Goal: Task Accomplishment & Management: Manage account settings

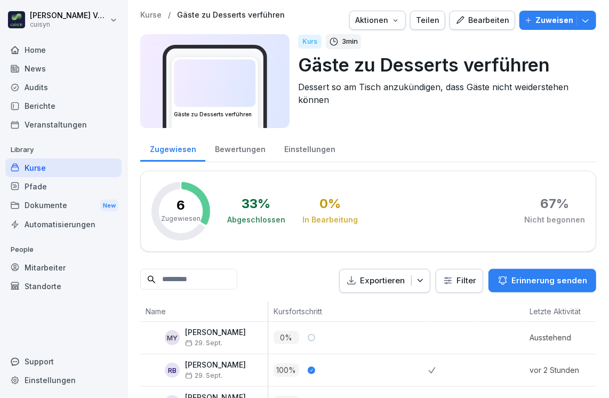
click at [33, 193] on div "Pfade" at bounding box center [63, 186] width 116 height 19
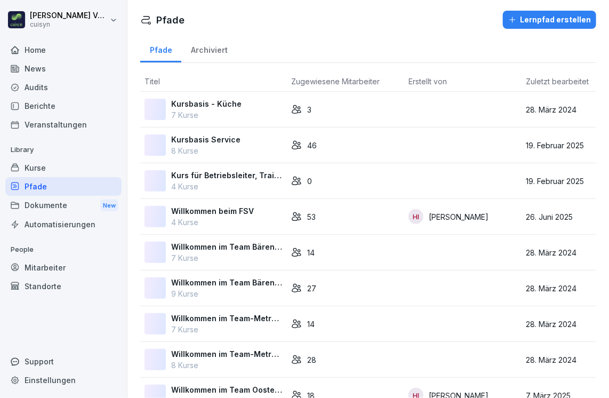
scroll to position [71, 0]
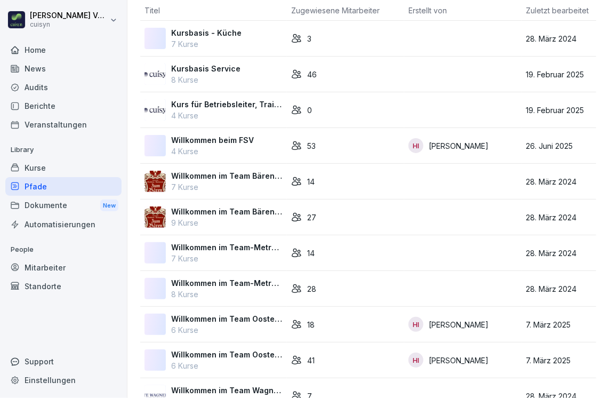
click at [41, 169] on div "Kurse" at bounding box center [63, 167] width 116 height 19
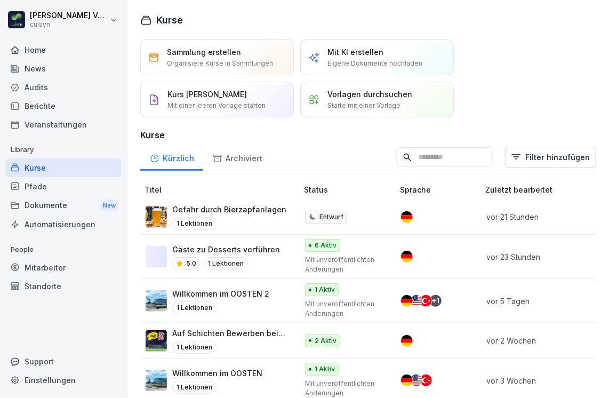
click at [251, 241] on td "Gäste zu Desserts verführen 5.0 1 Lektionen" at bounding box center [219, 257] width 159 height 44
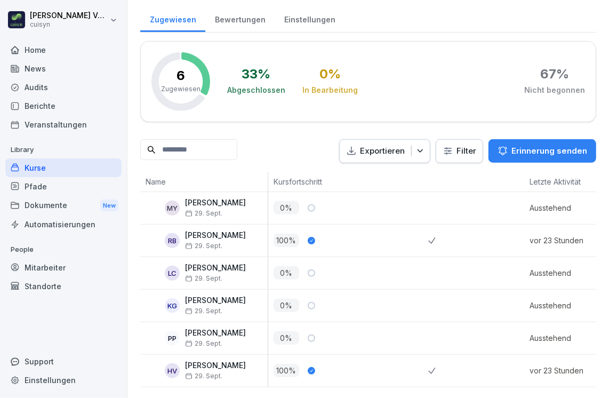
scroll to position [143, 0]
click at [310, 204] on div at bounding box center [311, 207] width 7 height 7
click at [458, 137] on html "Holger Völsch cuisyn Home News Audits Berichte Veranstaltungen Library Kurse Pf…" at bounding box center [304, 199] width 609 height 398
click at [410, 219] on html "Holger Völsch cuisyn Home News Audits Berichte Veranstaltungen Library Kurse Pf…" at bounding box center [304, 199] width 609 height 398
click at [172, 233] on div "RB" at bounding box center [172, 240] width 15 height 15
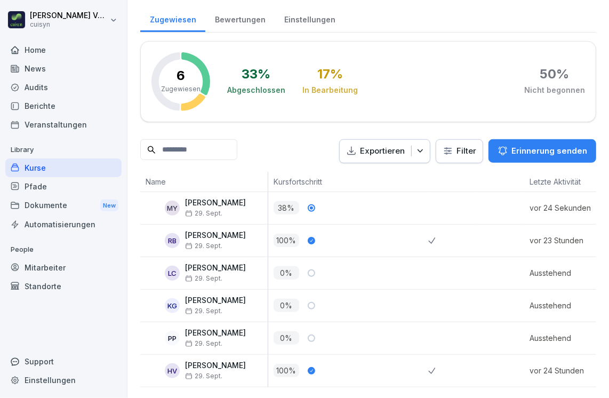
click at [207, 198] on p "[PERSON_NAME]" at bounding box center [215, 202] width 61 height 9
click at [58, 266] on div "Mitarbeiter" at bounding box center [63, 267] width 116 height 19
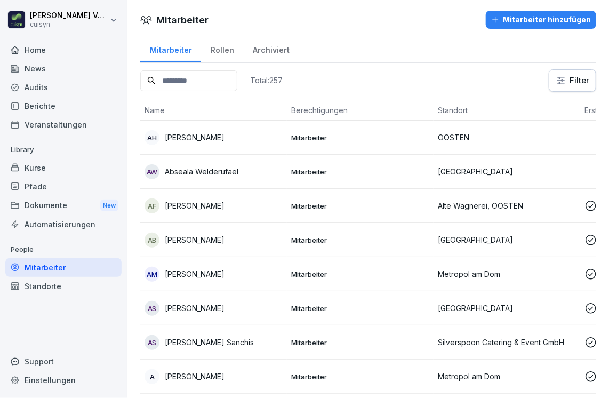
click at [192, 80] on input at bounding box center [188, 80] width 97 height 21
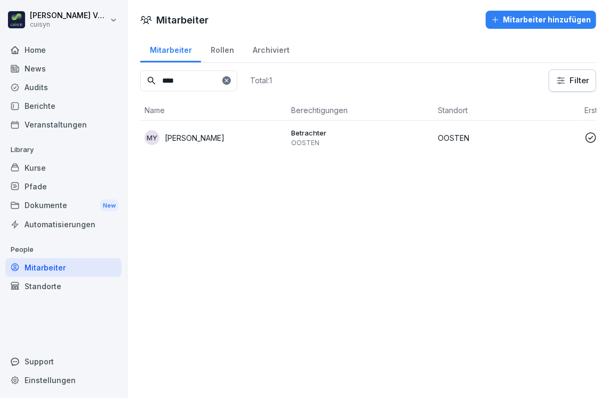
type input "****"
click at [195, 136] on p "[PERSON_NAME]" at bounding box center [195, 137] width 60 height 11
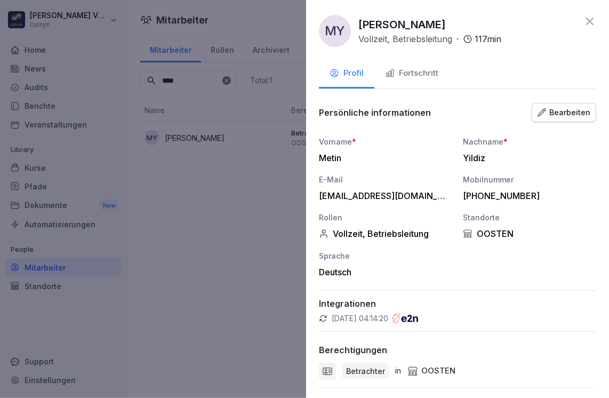
click at [586, 21] on icon at bounding box center [589, 21] width 7 height 7
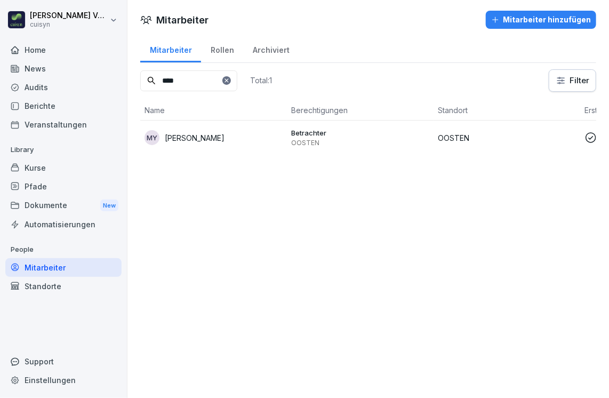
click at [230, 79] on icon at bounding box center [226, 80] width 6 height 6
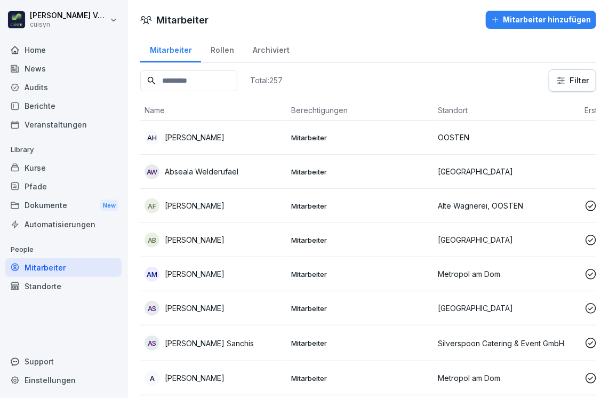
click at [181, 79] on input at bounding box center [188, 80] width 97 height 21
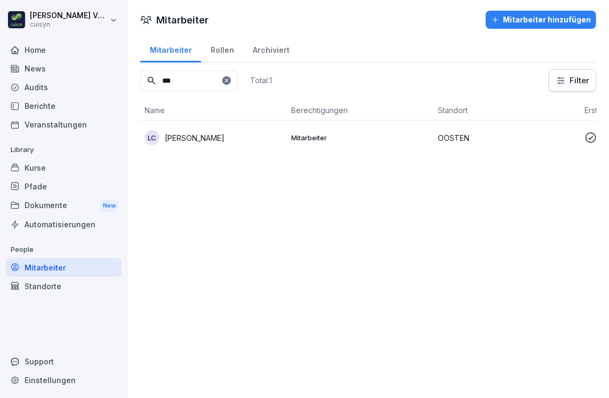
type input "***"
click at [207, 133] on p "[PERSON_NAME]" at bounding box center [195, 137] width 60 height 11
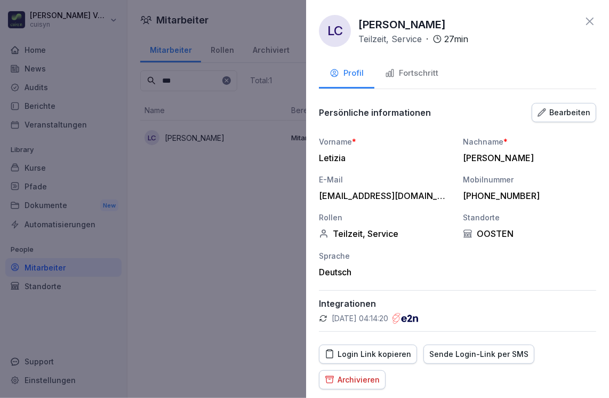
click at [586, 20] on icon at bounding box center [589, 21] width 7 height 7
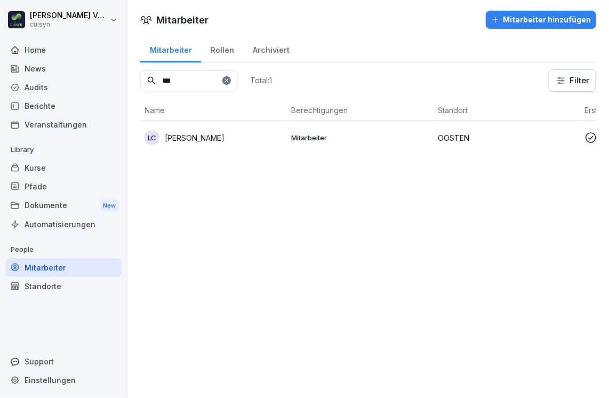
click at [230, 80] on icon at bounding box center [226, 80] width 6 height 6
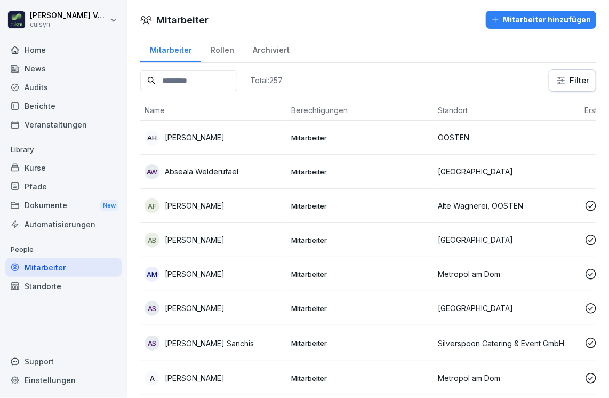
click at [198, 83] on input at bounding box center [188, 80] width 97 height 21
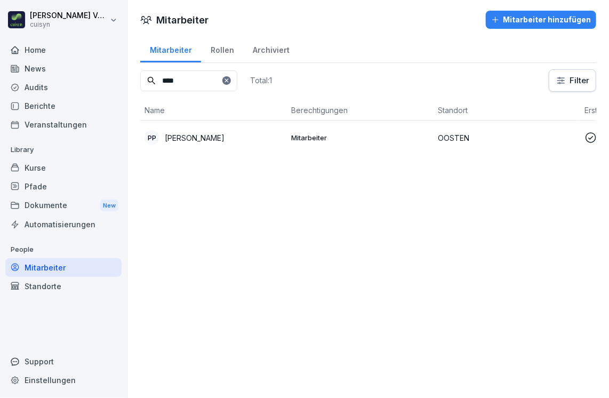
type input "****"
click at [225, 133] on p "[PERSON_NAME]" at bounding box center [195, 137] width 60 height 11
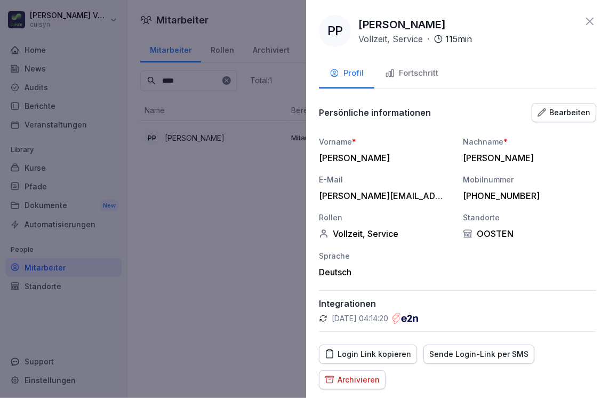
click at [583, 23] on icon at bounding box center [589, 21] width 13 height 13
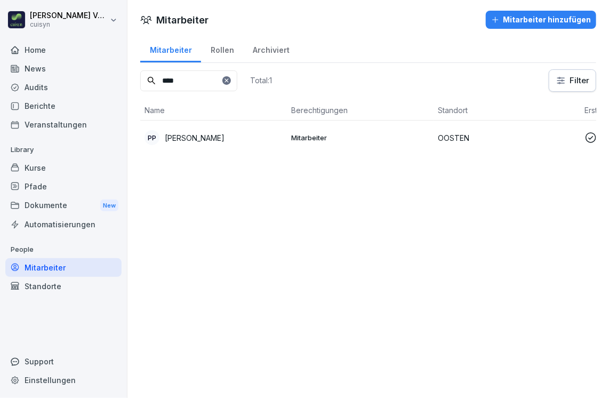
click at [230, 79] on icon at bounding box center [226, 80] width 6 height 6
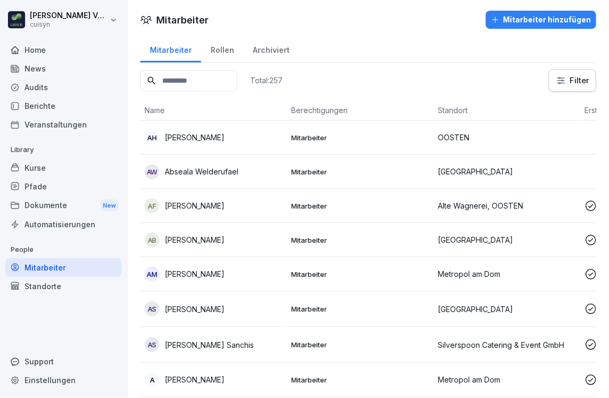
click at [189, 83] on input at bounding box center [188, 80] width 97 height 21
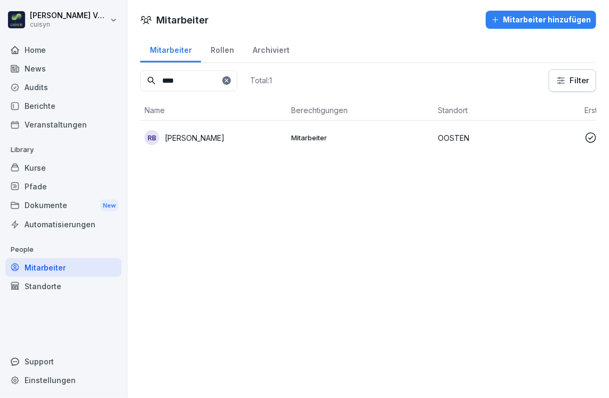
type input "****"
click at [204, 136] on p "[PERSON_NAME]" at bounding box center [195, 137] width 60 height 11
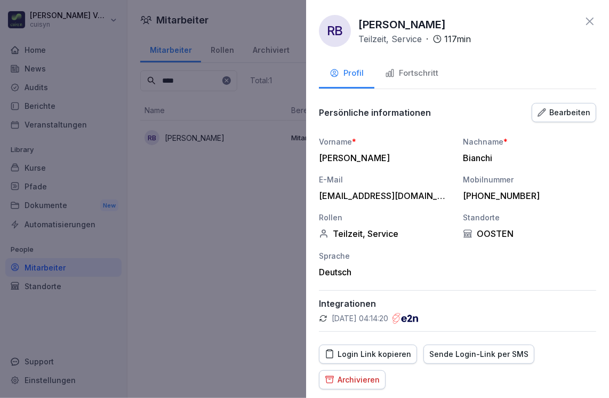
click at [586, 22] on icon at bounding box center [589, 21] width 7 height 7
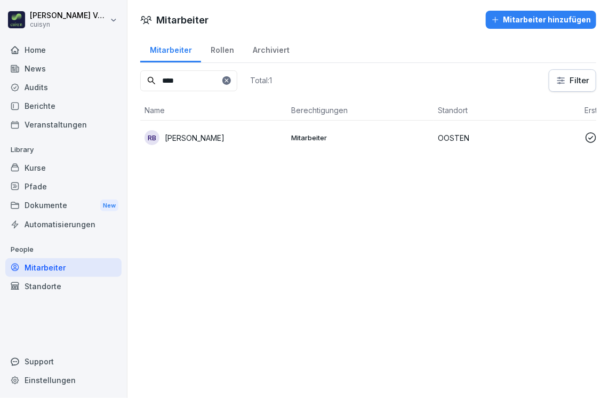
click at [40, 163] on div "Kurse" at bounding box center [63, 167] width 116 height 19
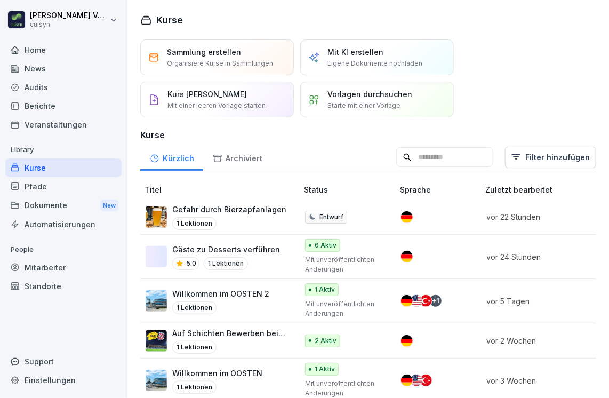
click at [240, 215] on div "Gefahr durch Bierzapfanlagen 1 Lektionen" at bounding box center [229, 217] width 114 height 26
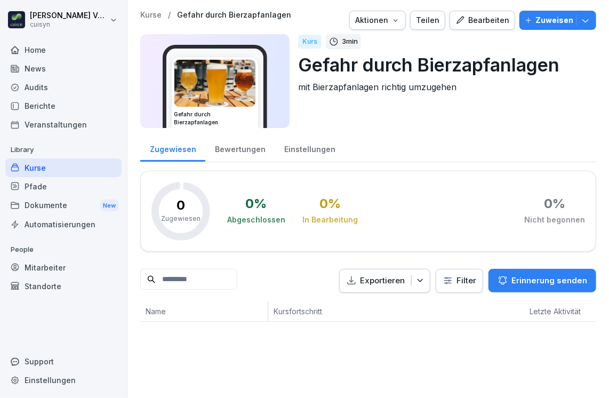
click at [581, 19] on icon "button" at bounding box center [585, 20] width 11 height 11
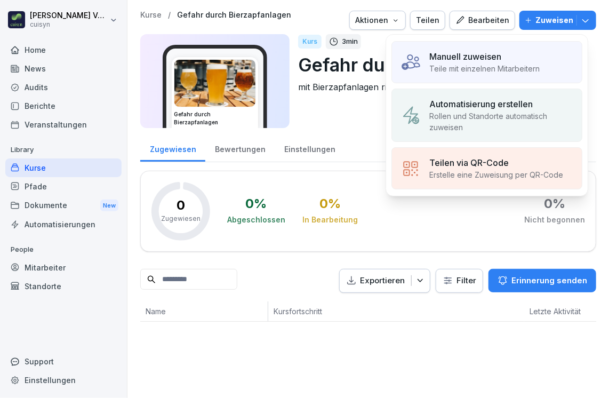
click at [501, 58] on p "Manuell zuweisen" at bounding box center [465, 56] width 72 height 13
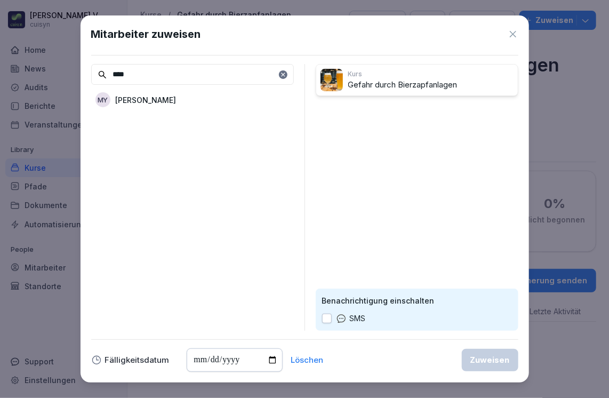
type input "****"
click at [323, 323] on button "button" at bounding box center [327, 319] width 10 height 10
click at [135, 101] on p "[PERSON_NAME]" at bounding box center [146, 99] width 61 height 11
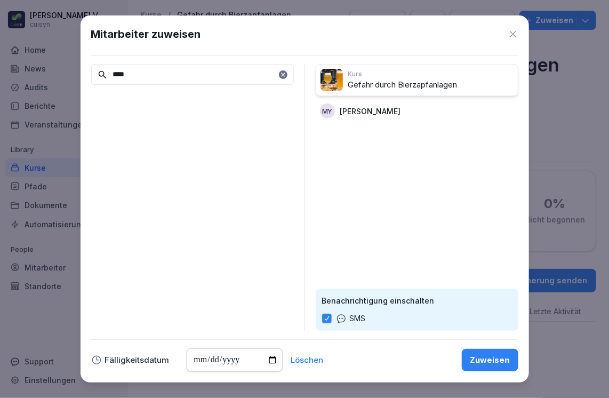
click at [475, 360] on div "Zuweisen" at bounding box center [489, 360] width 39 height 12
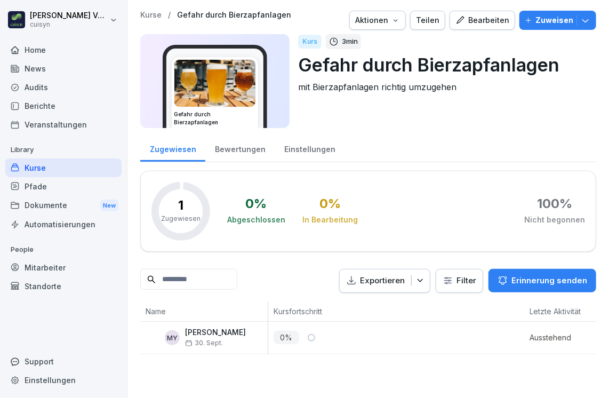
click at [48, 165] on div "Kurse" at bounding box center [63, 167] width 116 height 19
